Goal: Register for event/course

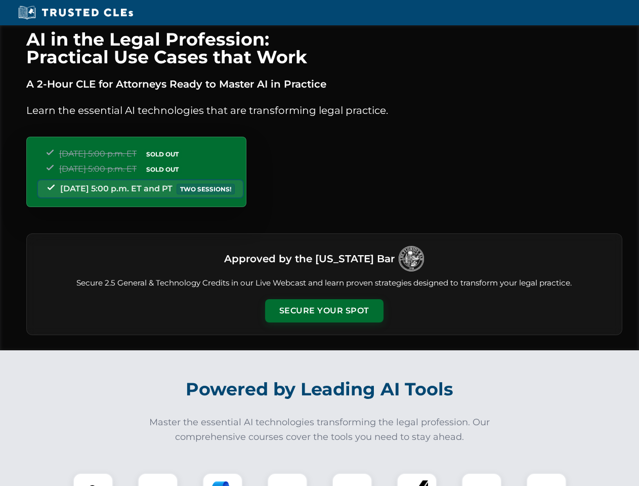
click at [324, 311] on button "Secure Your Spot" at bounding box center [324, 310] width 118 height 23
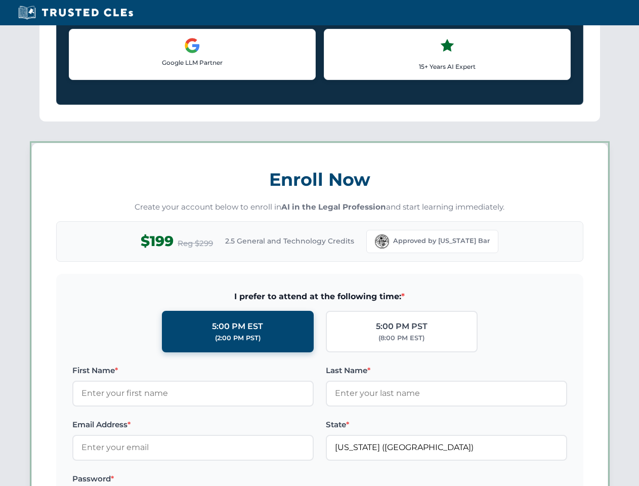
click at [158, 479] on label "Password *" at bounding box center [192, 478] width 241 height 12
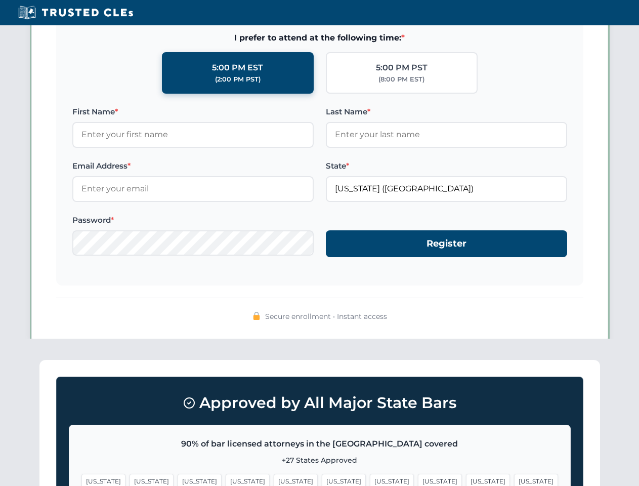
click at [370, 479] on span "[US_STATE]" at bounding box center [392, 480] width 44 height 15
click at [466, 479] on span "[US_STATE]" at bounding box center [488, 480] width 44 height 15
